Goal: Transaction & Acquisition: Obtain resource

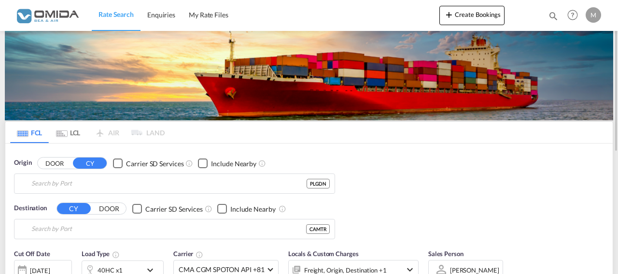
type input "Gdansk, PLGDN"
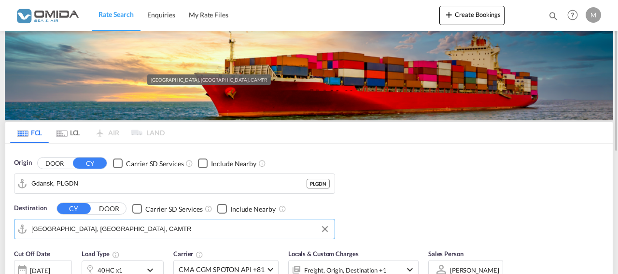
click at [103, 225] on input "[GEOGRAPHIC_DATA], [GEOGRAPHIC_DATA], CAMTR" at bounding box center [180, 229] width 299 height 14
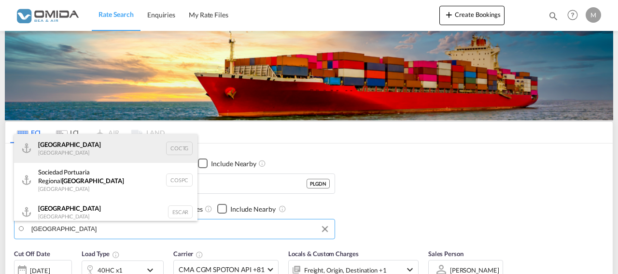
click at [138, 151] on div "[GEOGRAPHIC_DATA] [GEOGRAPHIC_DATA] COCTG" at bounding box center [106, 148] width 184 height 29
type input "[GEOGRAPHIC_DATA], COCTG"
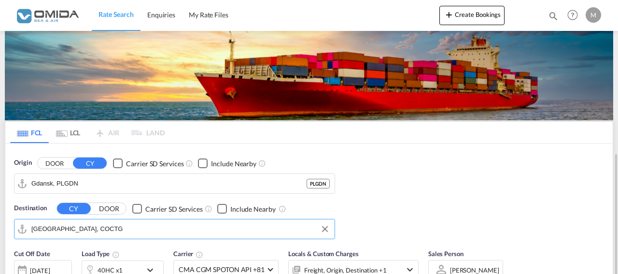
scroll to position [148, 0]
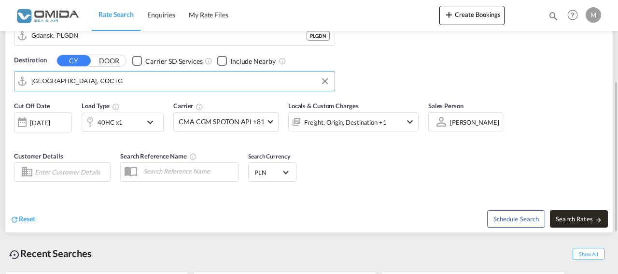
click at [588, 215] on span "Search Rates" at bounding box center [579, 219] width 46 height 8
type input "PLGDN to COCTG / [DATE]"
